Goal: Navigation & Orientation: Find specific page/section

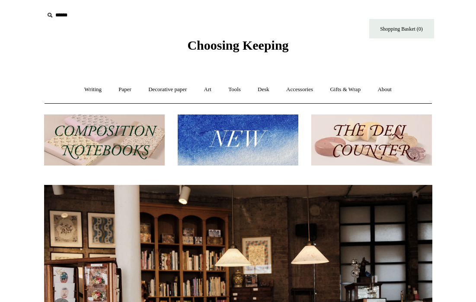
click at [364, 133] on img at bounding box center [371, 140] width 121 height 51
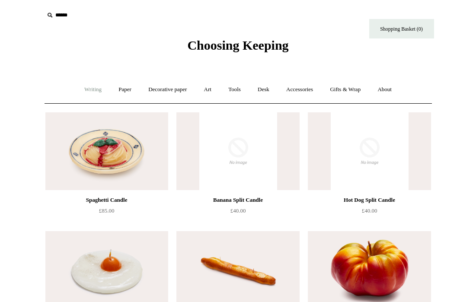
click at [83, 92] on link "Writing +" at bounding box center [93, 89] width 33 height 23
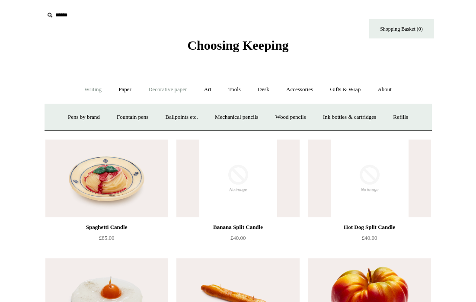
click at [183, 88] on link "Decorative paper +" at bounding box center [167, 89] width 54 height 23
click at [223, 89] on link "Tools +" at bounding box center [234, 89] width 28 height 23
click at [208, 89] on link "Art +" at bounding box center [207, 89] width 23 height 23
click at [249, 89] on link "Tools +" at bounding box center [234, 89] width 28 height 23
click at [88, 90] on link "Writing +" at bounding box center [93, 89] width 33 height 23
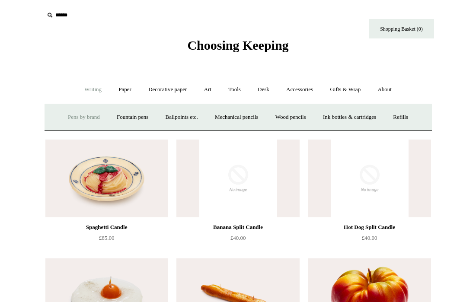
click at [67, 122] on link "Pens by brand +" at bounding box center [84, 117] width 48 height 23
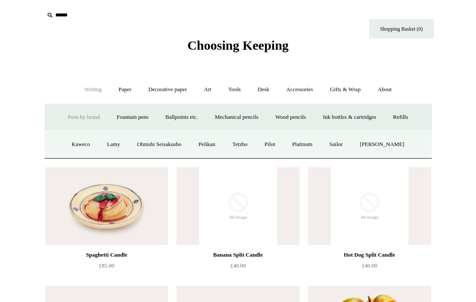
click at [220, 53] on div "Choosing Keeping" at bounding box center [238, 26] width 432 height 53
click at [220, 45] on span "Choosing Keeping" at bounding box center [237, 45] width 101 height 14
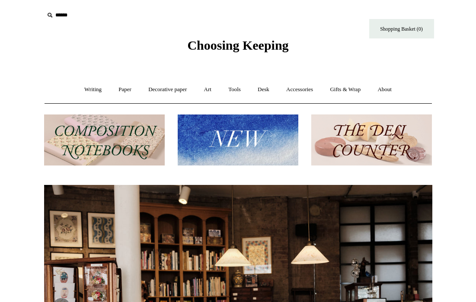
scroll to position [3, 0]
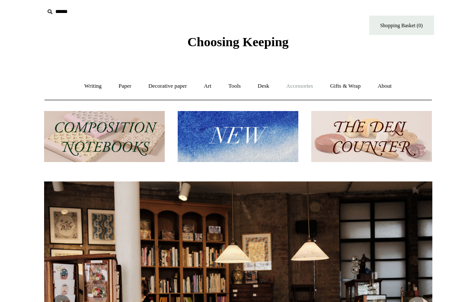
click at [302, 88] on link "Accessories +" at bounding box center [299, 86] width 42 height 23
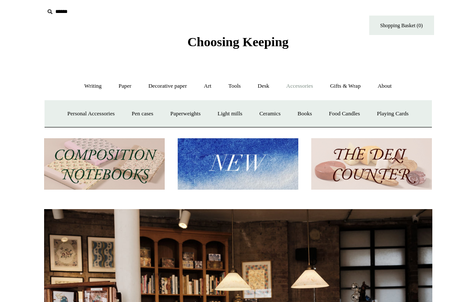
click at [257, 145] on img at bounding box center [238, 163] width 121 height 51
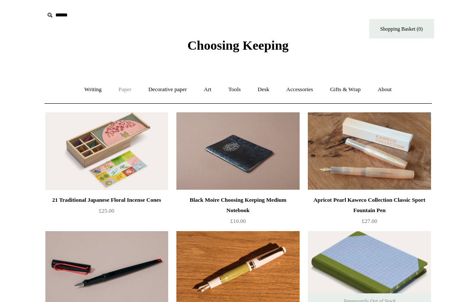
click at [119, 91] on link "Paper +" at bounding box center [125, 89] width 29 height 23
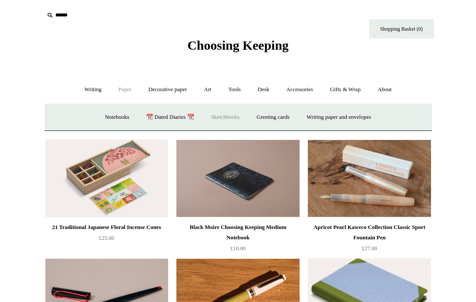
click at [220, 119] on link "Sketchbooks +" at bounding box center [225, 117] width 44 height 23
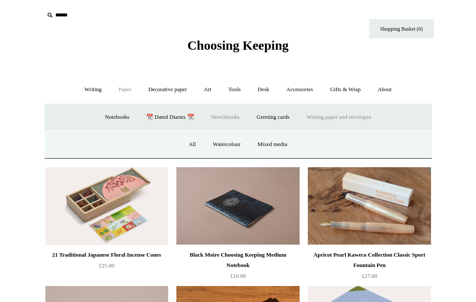
click at [376, 111] on link "Writing paper and envelopes +" at bounding box center [339, 117] width 80 height 23
click at [314, 153] on link "Wax & seals" at bounding box center [318, 144] width 44 height 23
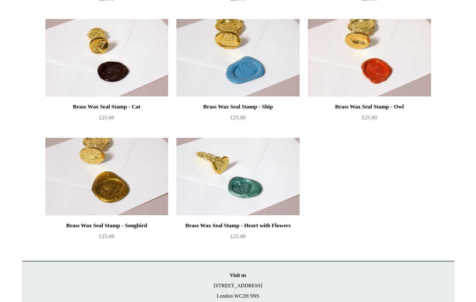
scroll to position [703, 0]
